Goal: Find specific page/section: Find specific page/section

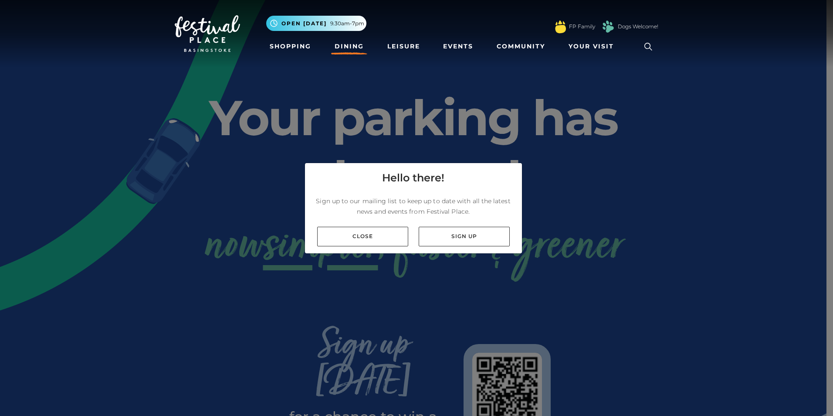
click at [350, 47] on link "Dining" at bounding box center [349, 46] width 36 height 16
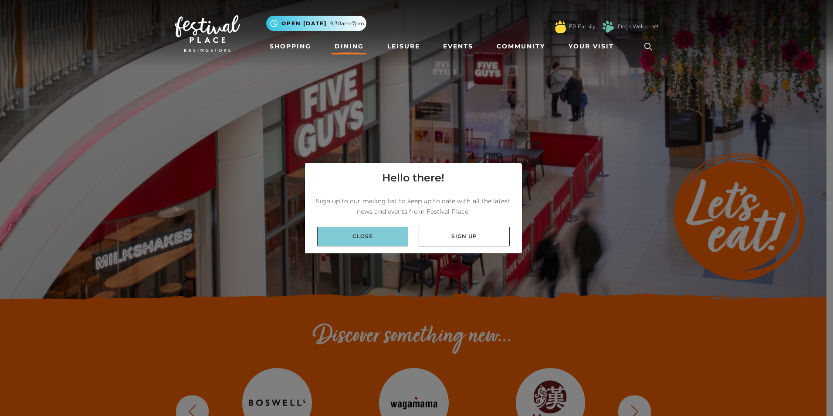
click at [391, 230] on link "Close" at bounding box center [362, 237] width 91 height 20
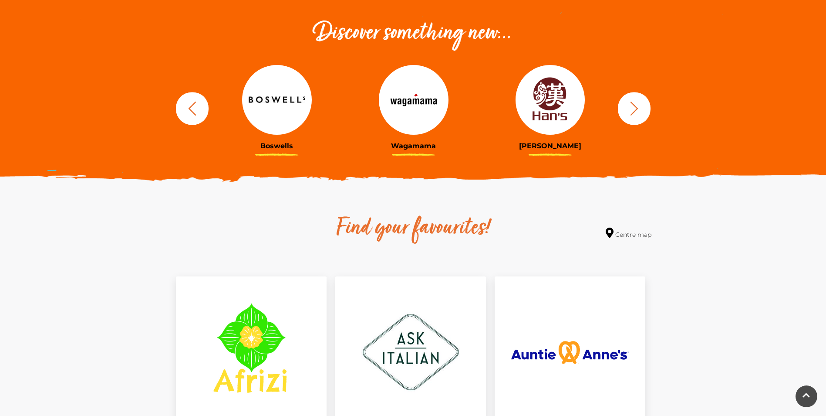
scroll to position [305, 0]
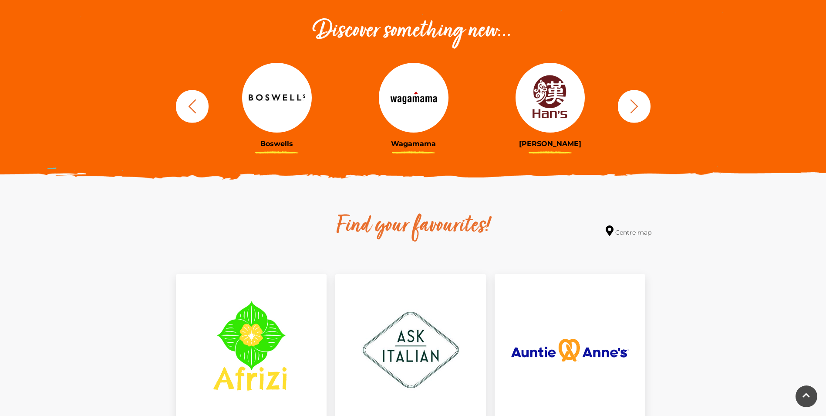
click at [555, 105] on img at bounding box center [551, 98] width 70 height 70
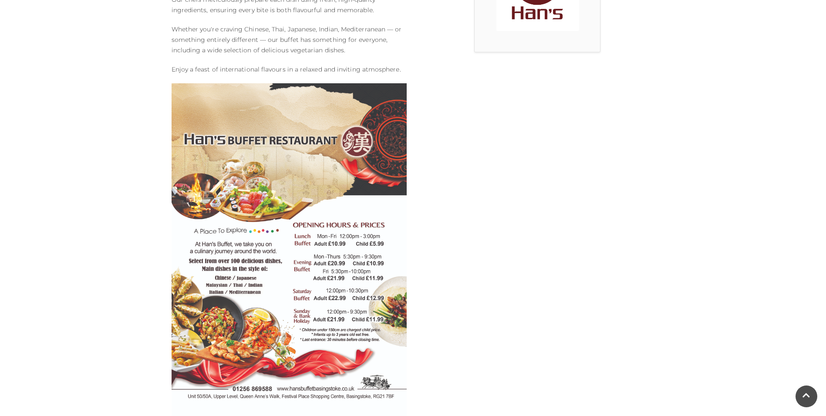
scroll to position [305, 0]
